Goal: Check status: Check status

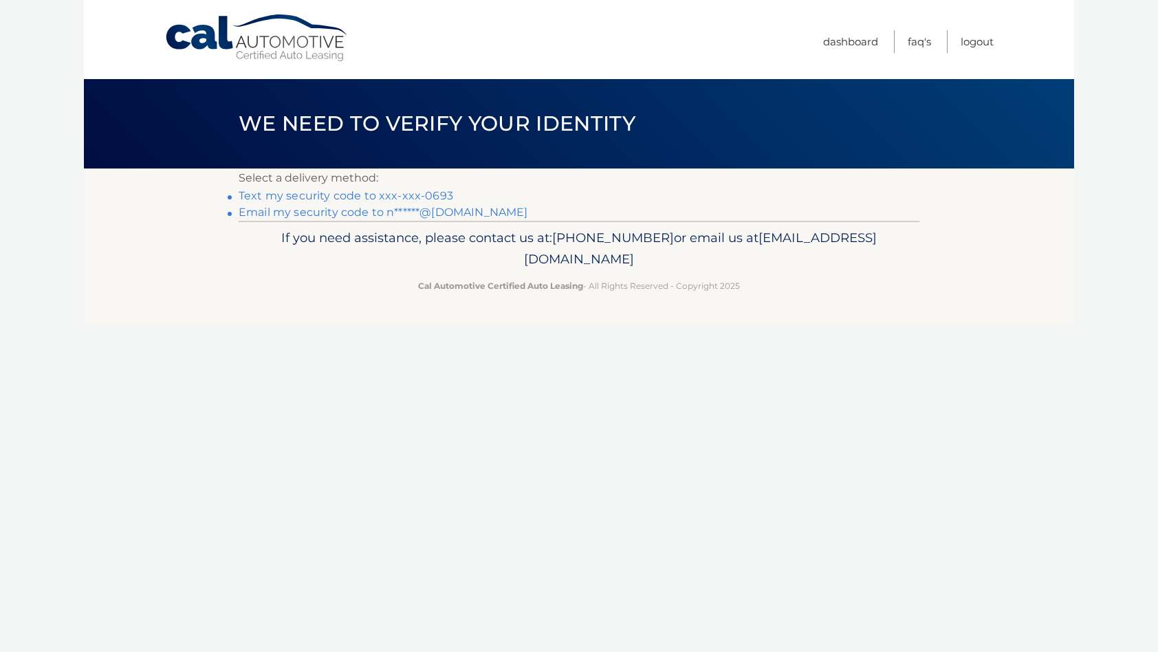
click at [347, 197] on link "Text my security code to xxx-xxx-0693" at bounding box center [346, 195] width 215 height 13
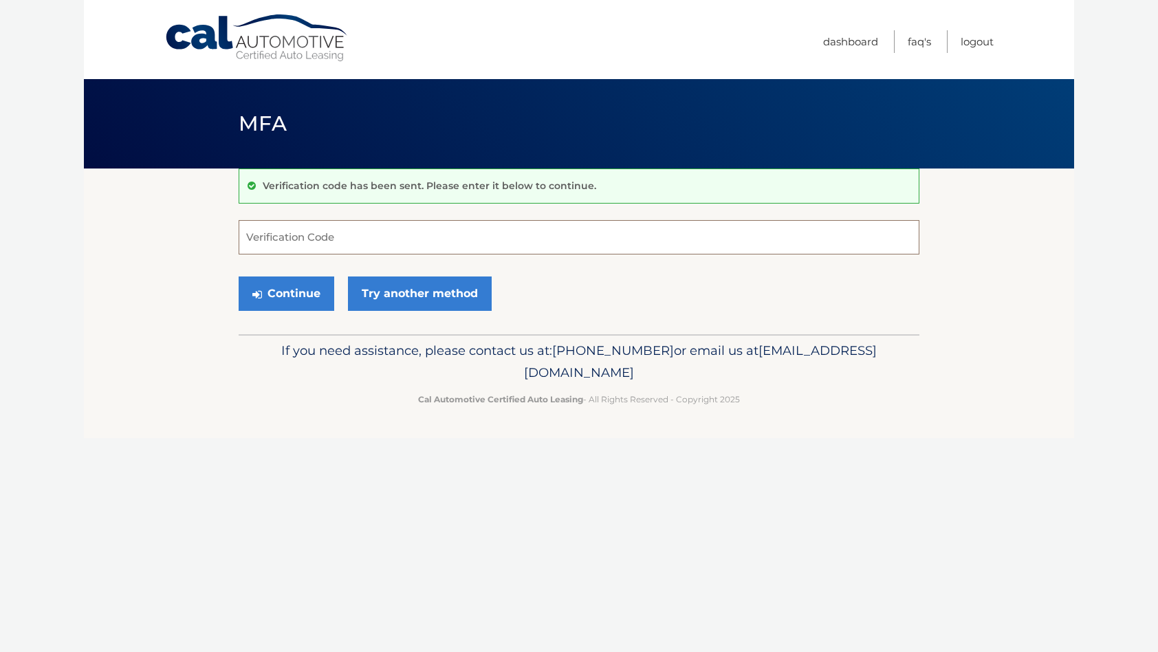
click at [331, 236] on input "Verification Code" at bounding box center [579, 237] width 681 height 34
type input "016340"
click at [305, 297] on button "Continue" at bounding box center [287, 293] width 96 height 34
click at [304, 297] on button "Continue" at bounding box center [287, 293] width 96 height 34
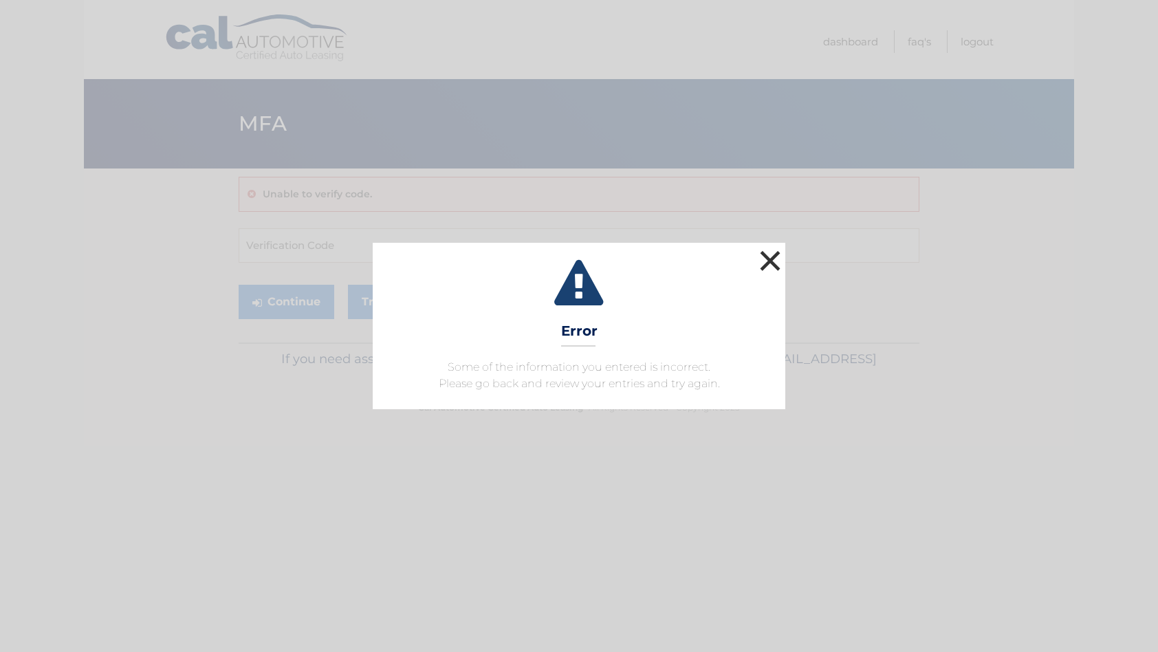
click at [774, 260] on button "×" at bounding box center [770, 261] width 28 height 28
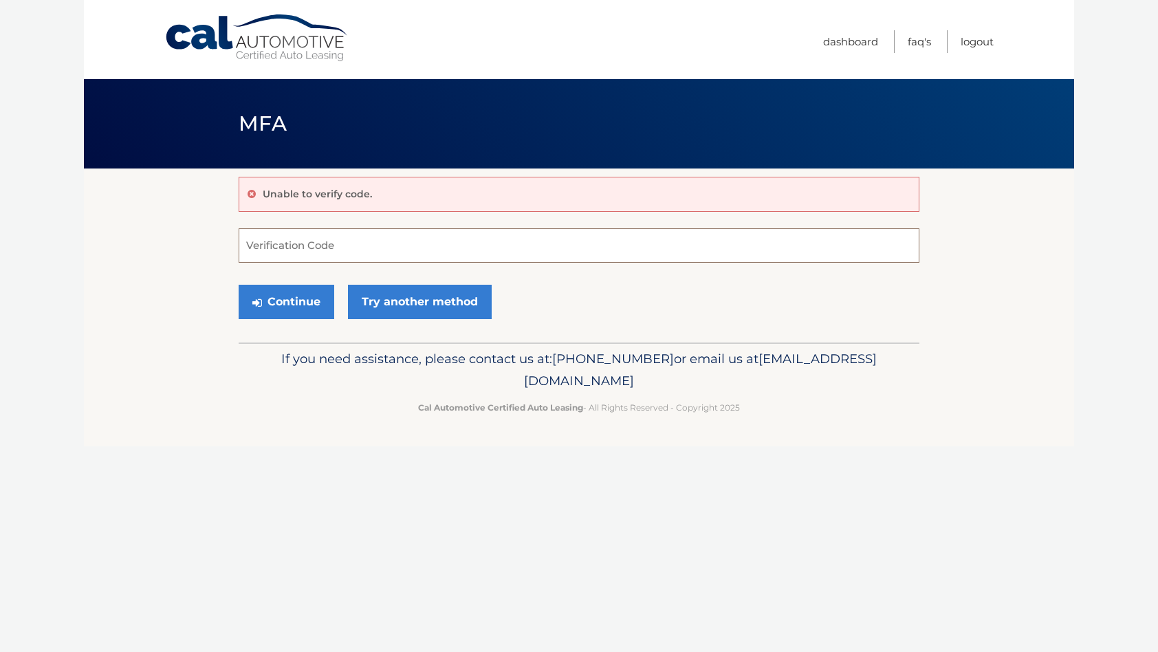
click at [328, 243] on input "Verification Code" at bounding box center [579, 245] width 681 height 34
type input "016340"
click at [294, 299] on button "Continue" at bounding box center [287, 302] width 96 height 34
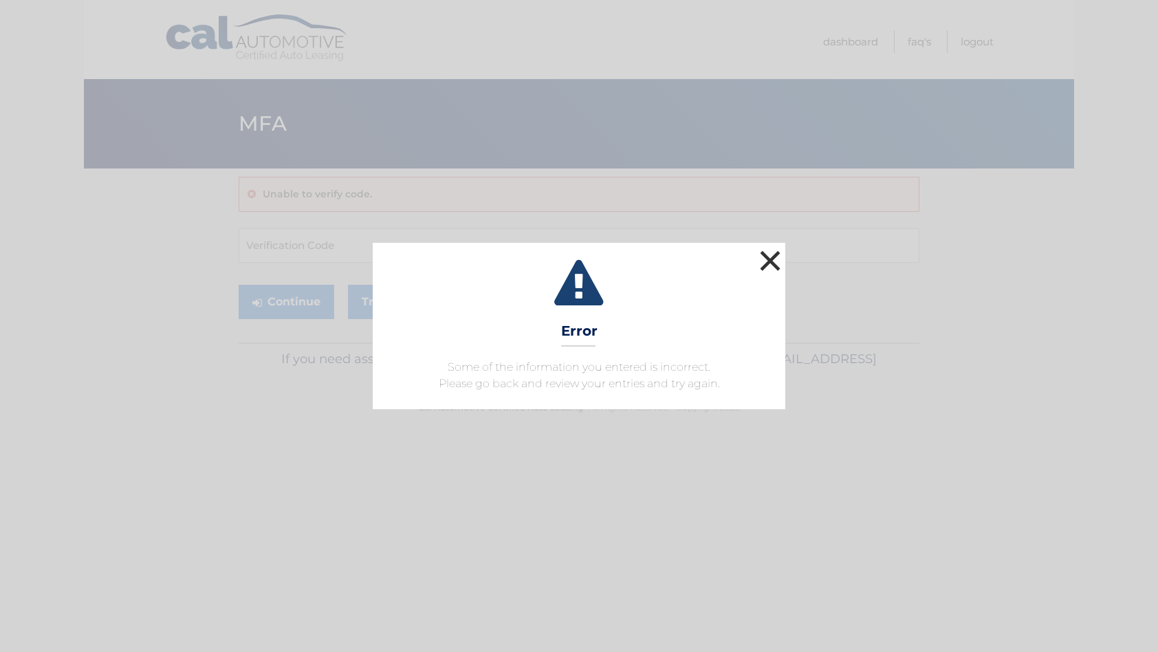
click at [769, 258] on button "×" at bounding box center [770, 261] width 28 height 28
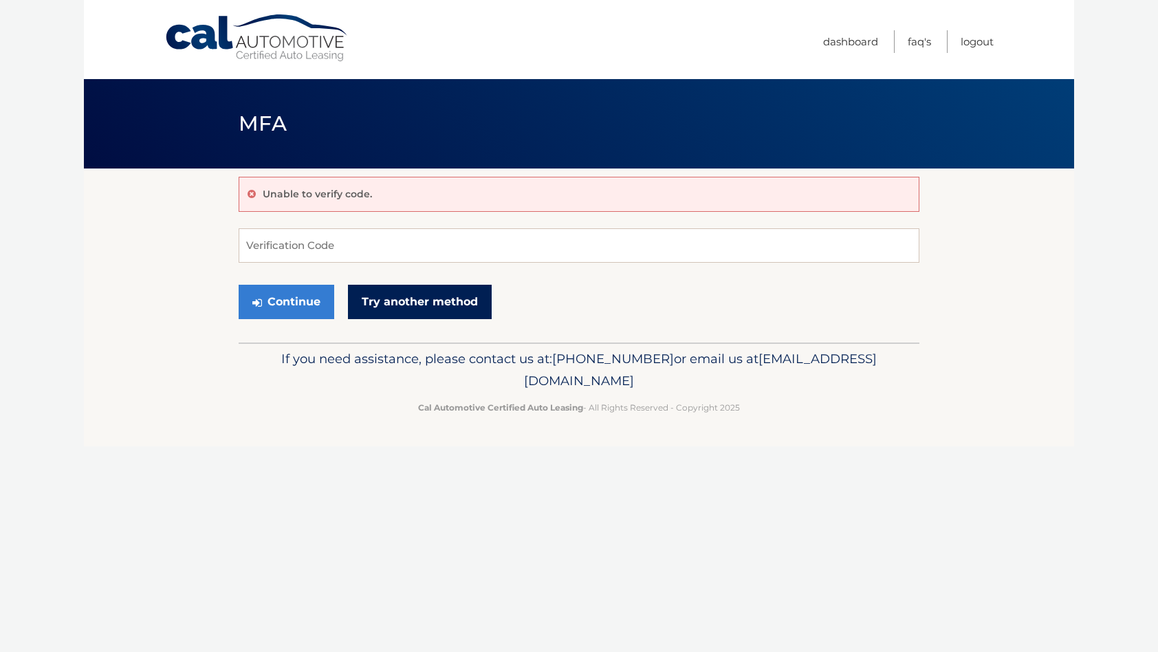
click at [422, 302] on link "Try another method" at bounding box center [420, 302] width 144 height 34
click at [303, 240] on input "Verification Code" at bounding box center [579, 245] width 681 height 34
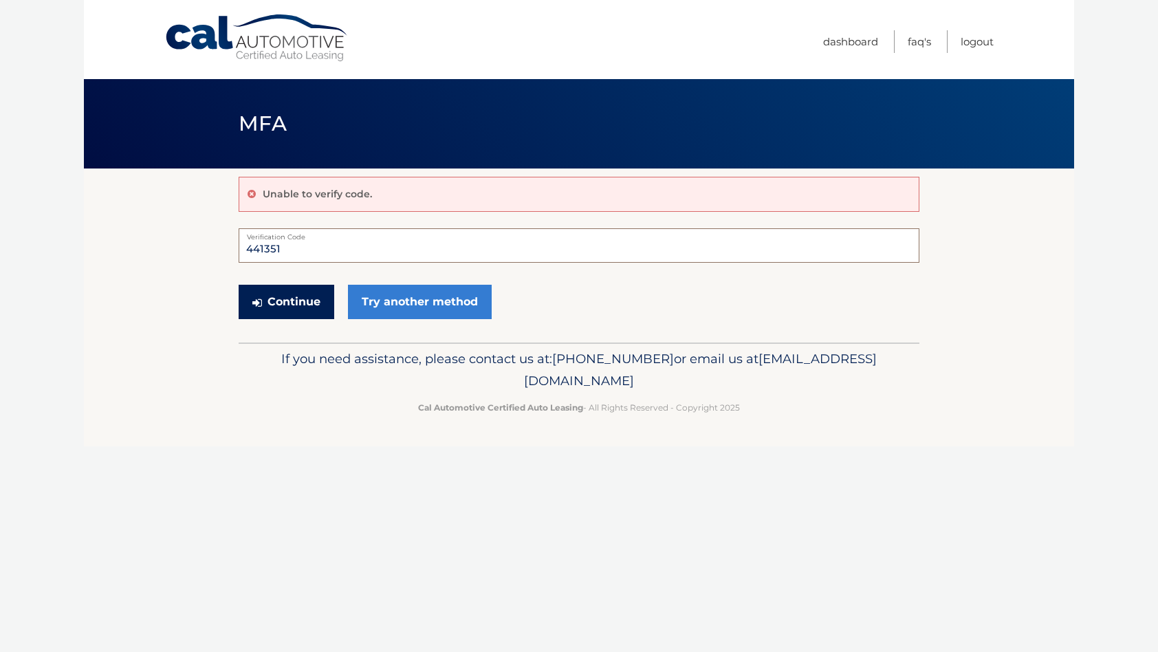
type input "441351"
click at [296, 302] on button "Continue" at bounding box center [287, 302] width 96 height 34
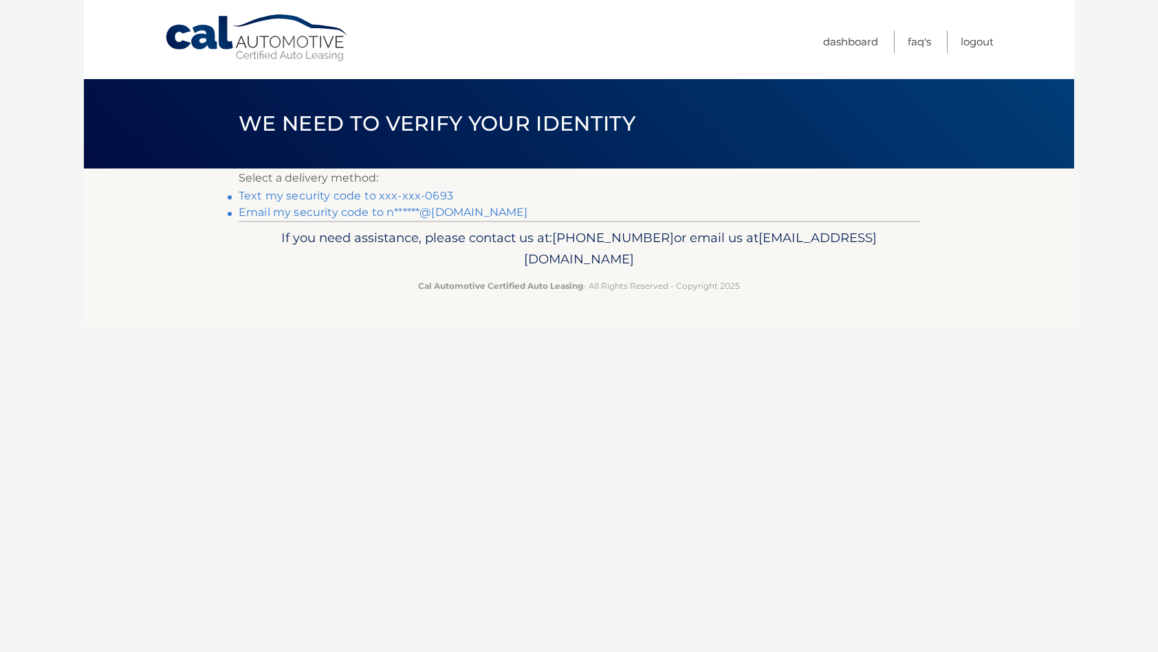
click at [348, 195] on link "Text my security code to xxx-xxx-0693" at bounding box center [346, 195] width 215 height 13
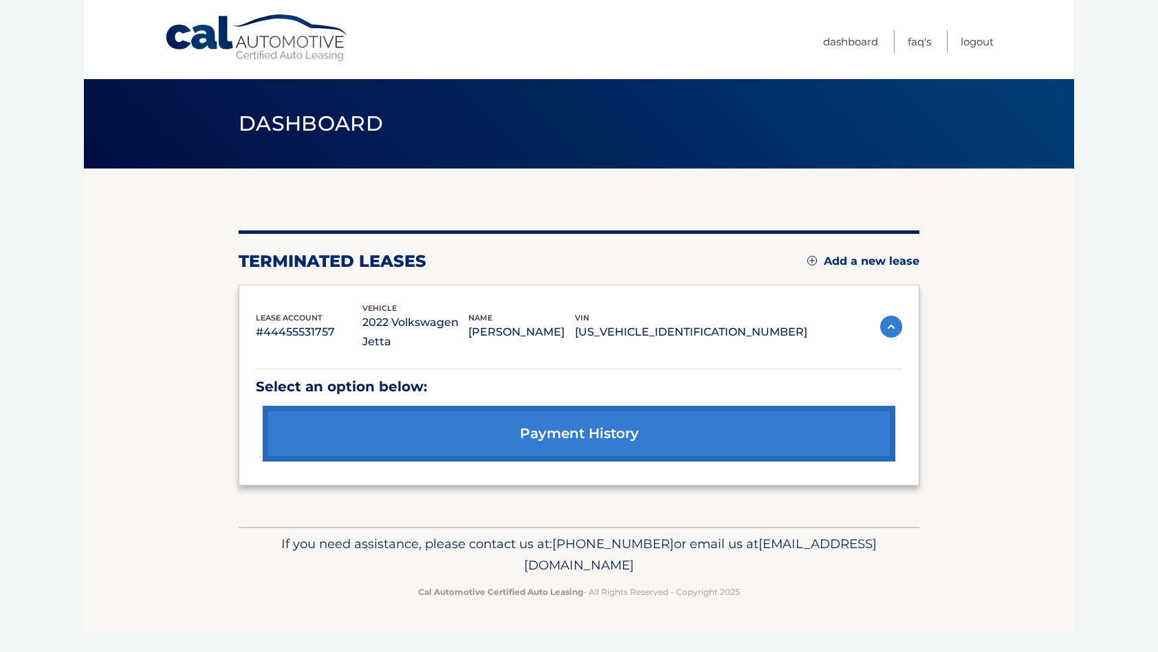
click at [615, 413] on link "payment history" at bounding box center [579, 434] width 633 height 56
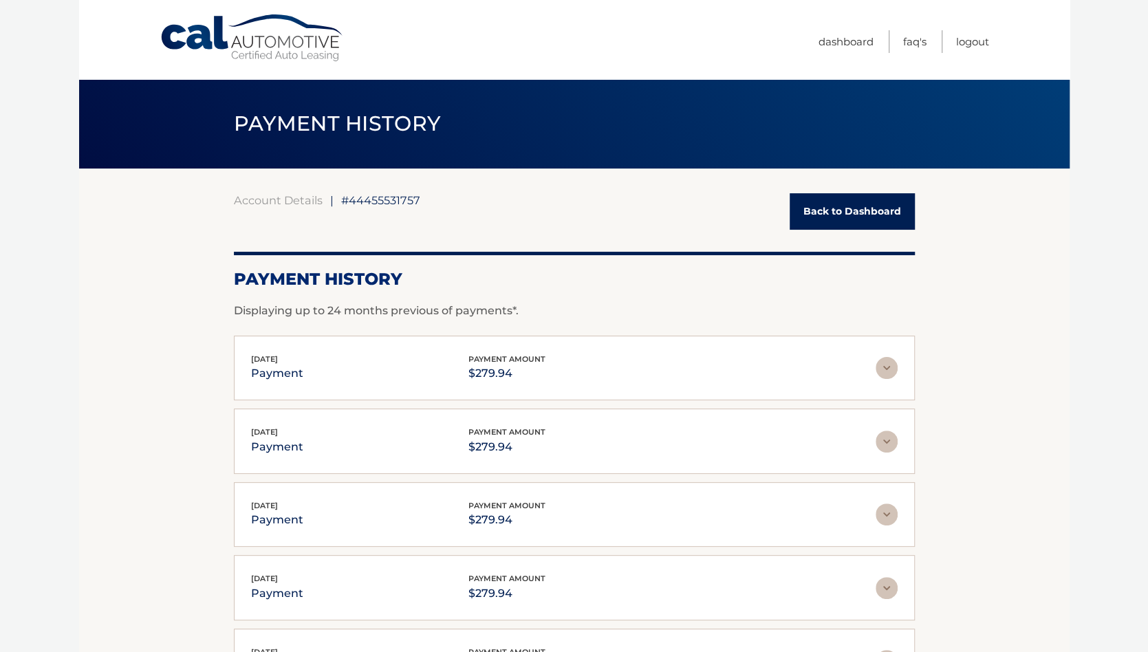
click at [857, 211] on link "Back to Dashboard" at bounding box center [851, 211] width 125 height 36
click at [857, 210] on link "Back to Dashboard" at bounding box center [851, 211] width 125 height 36
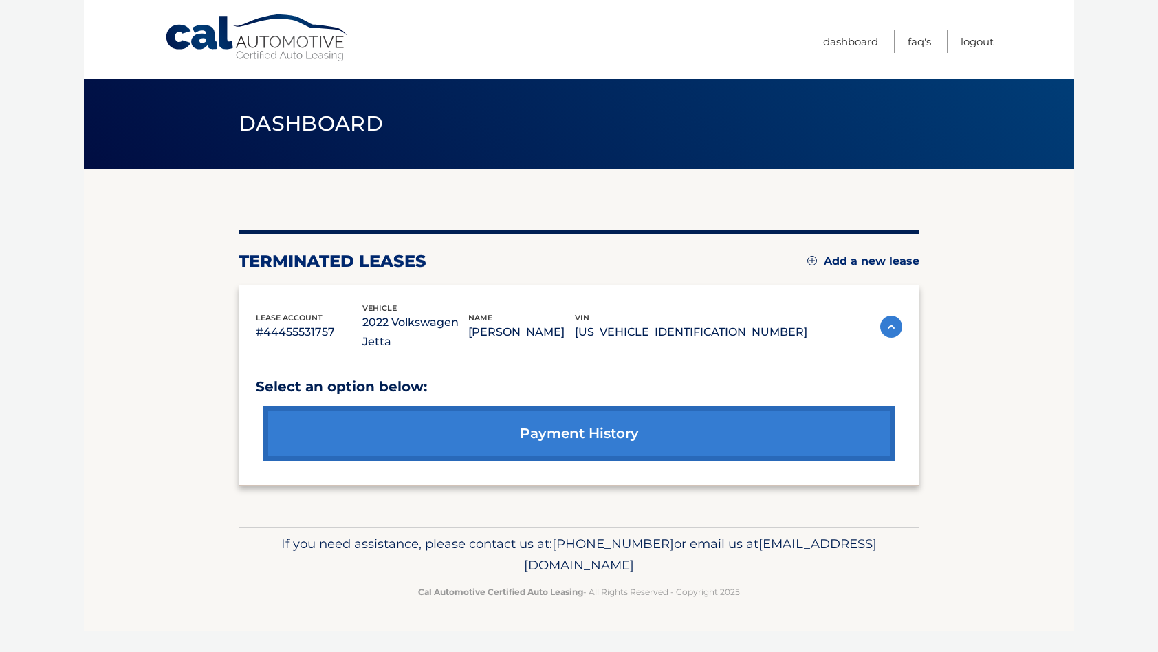
click at [891, 317] on img at bounding box center [891, 327] width 22 height 22
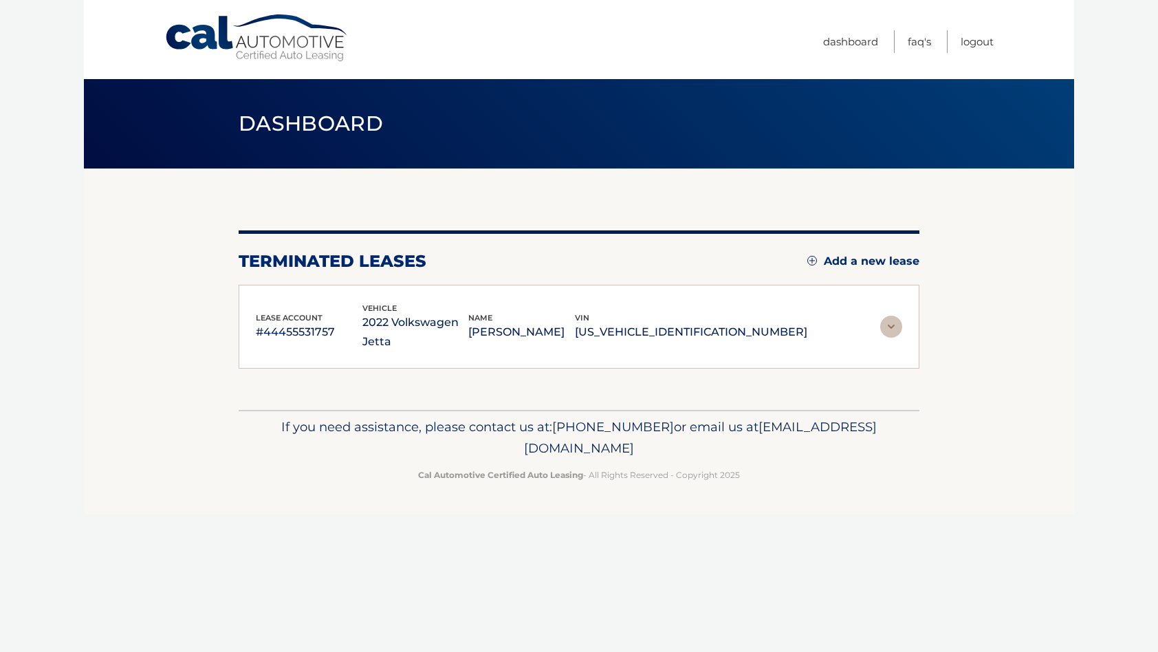
click at [272, 35] on link "Cal Automotive" at bounding box center [257, 38] width 186 height 49
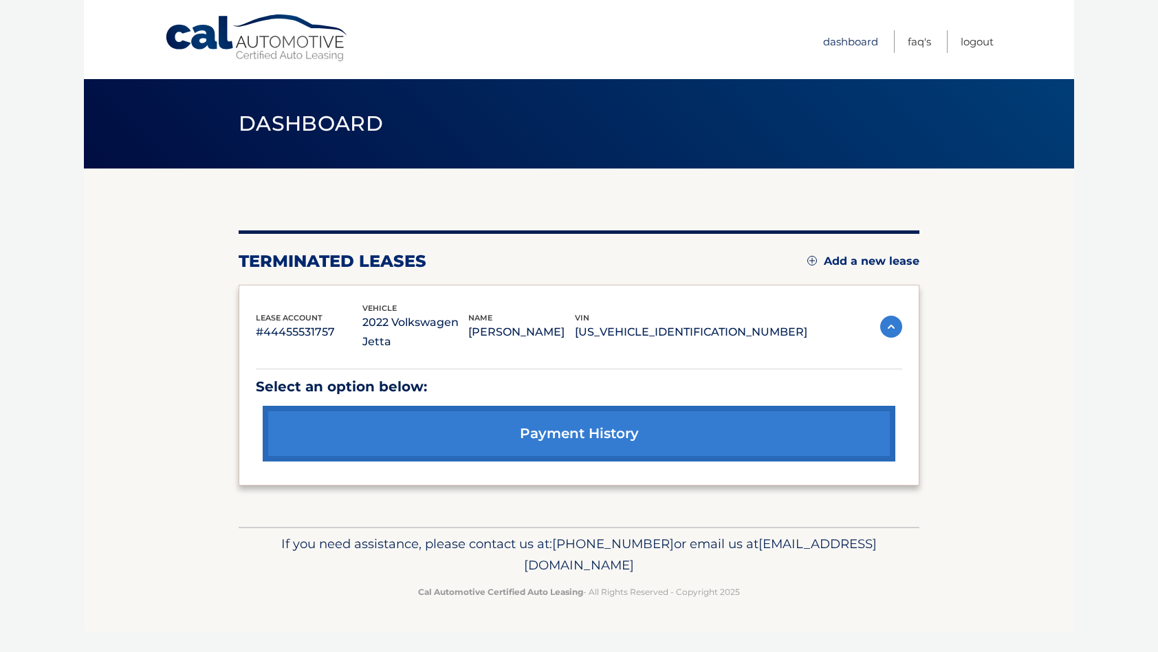
click at [861, 38] on link "Dashboard" at bounding box center [850, 41] width 55 height 23
click at [861, 39] on link "Dashboard" at bounding box center [850, 41] width 55 height 23
click at [639, 415] on link "payment history" at bounding box center [579, 434] width 633 height 56
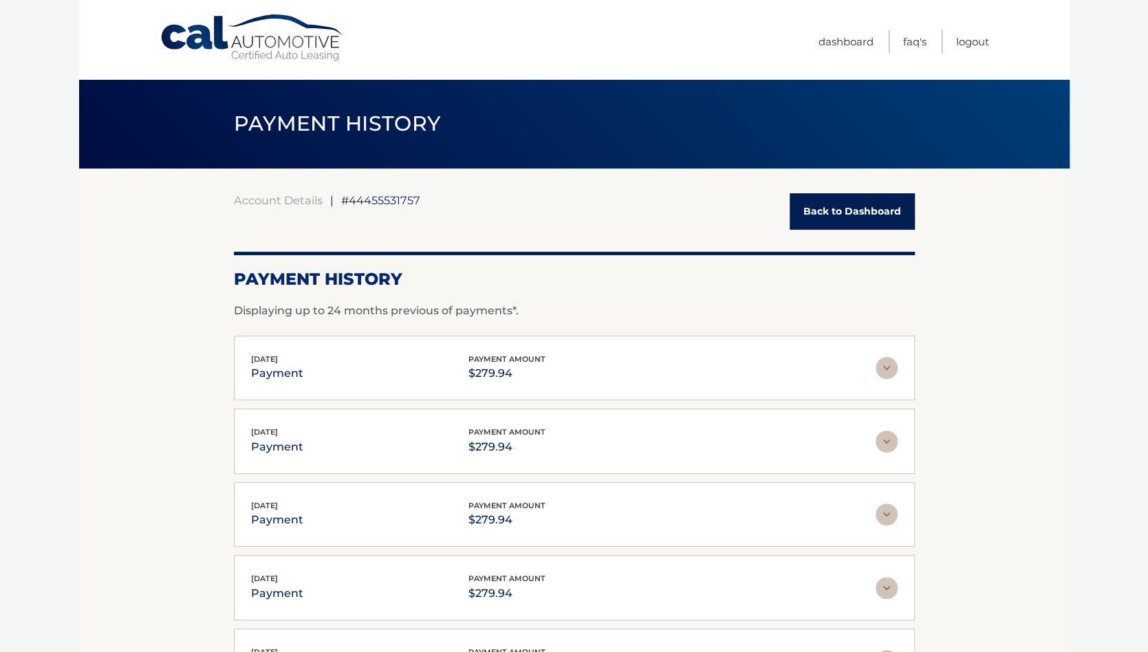
click at [639, 416] on div "May 27, 2025 payment payment amount $279.94 Late Charges $0.00 Miscelleneous Ch…" at bounding box center [574, 440] width 681 height 65
click at [385, 202] on span "#44455531757" at bounding box center [380, 200] width 79 height 14
drag, startPoint x: 385, startPoint y: 202, endPoint x: 498, endPoint y: 193, distance: 113.1
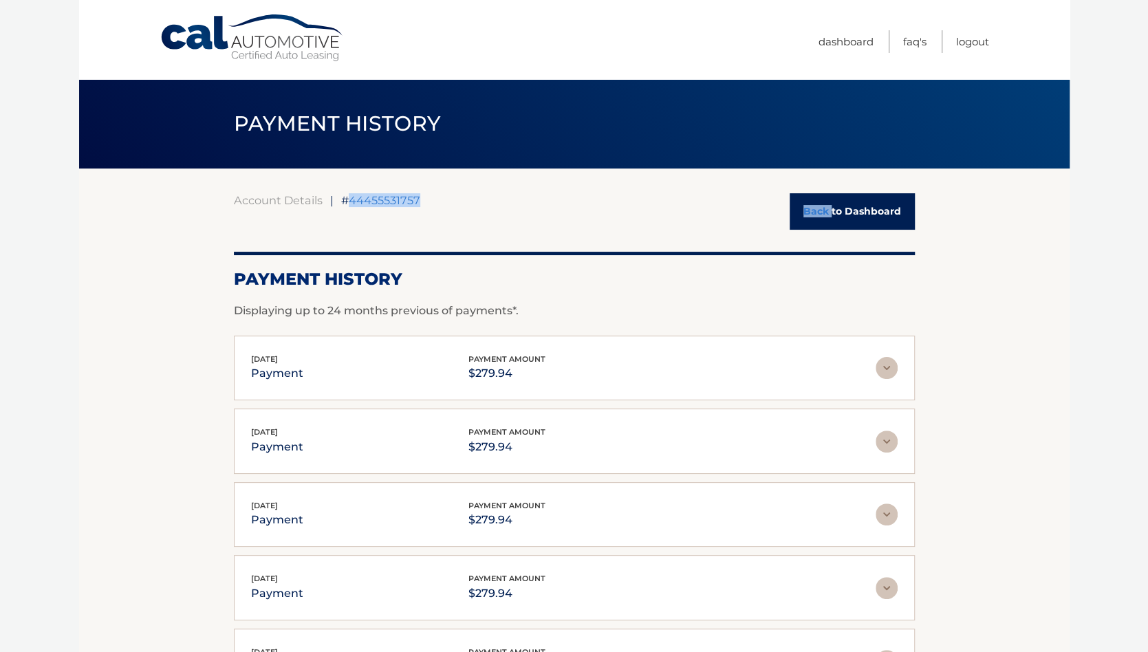
click at [498, 193] on div "Account Details | #44455531757 Back to Dashboard" at bounding box center [574, 211] width 681 height 36
click at [499, 193] on div "Account Details | #44455531757 Back to Dashboard" at bounding box center [574, 211] width 681 height 36
drag, startPoint x: 499, startPoint y: 193, endPoint x: 505, endPoint y: 200, distance: 9.3
click at [505, 200] on div "Account Details | #44455531757 Back to Dashboard" at bounding box center [574, 211] width 681 height 36
click at [508, 204] on div "Account Details | #44455531757 Back to Dashboard" at bounding box center [574, 211] width 681 height 36
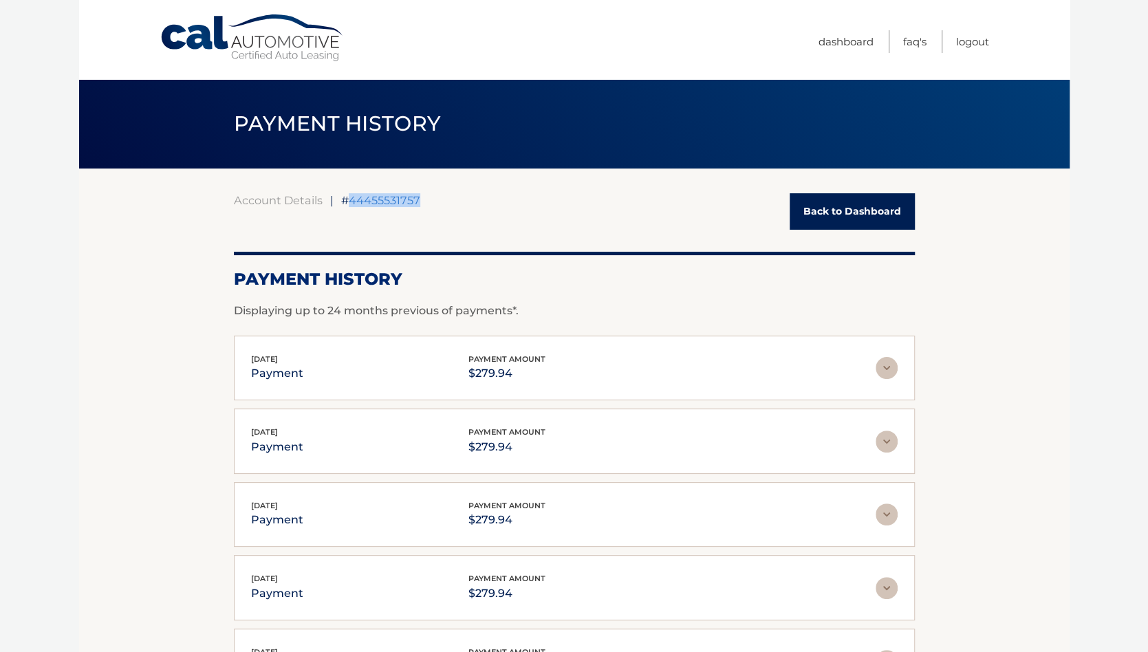
click at [508, 204] on div "Account Details | #44455531757 Back to Dashboard" at bounding box center [574, 211] width 681 height 36
click at [511, 208] on div "Account Details | #44455531757 Back to Dashboard" at bounding box center [574, 211] width 681 height 36
click at [972, 39] on link "Logout" at bounding box center [972, 41] width 33 height 23
